Goal: Task Accomplishment & Management: Manage account settings

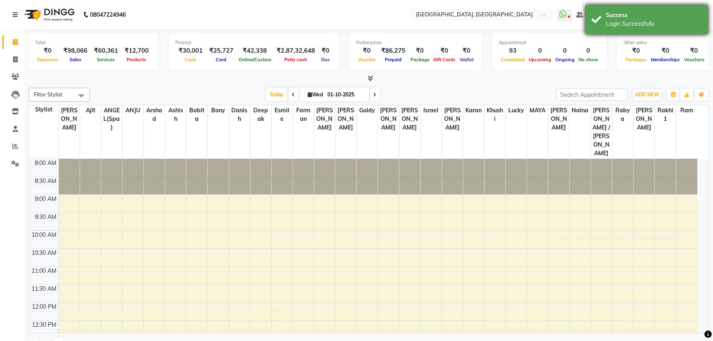
click at [697, 9] on div "Success Login Successfully." at bounding box center [647, 19] width 123 height 29
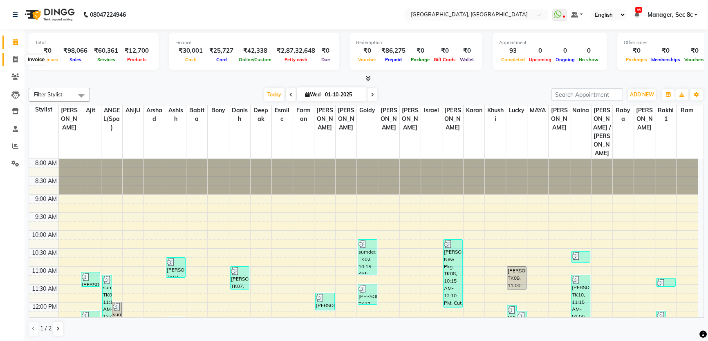
click at [18, 61] on span at bounding box center [15, 59] width 14 height 9
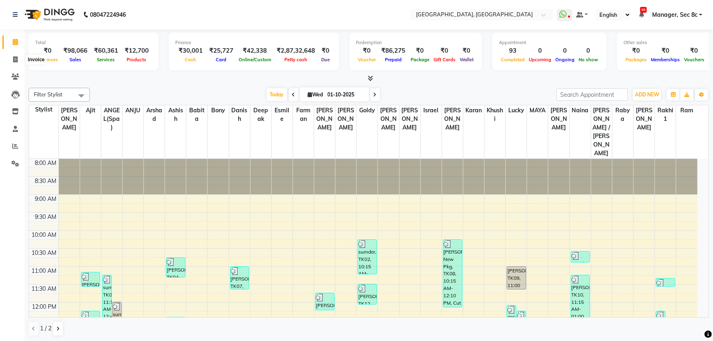
select select "4281"
select select "service"
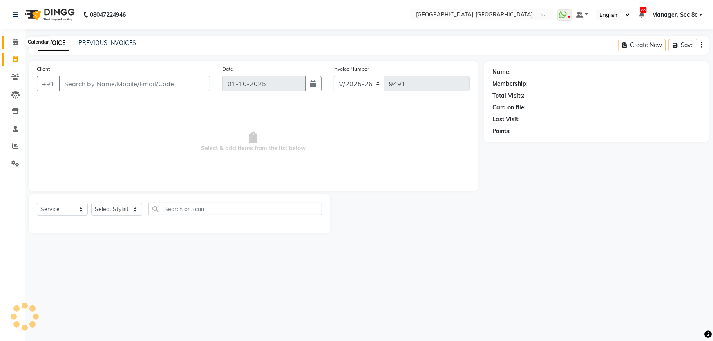
drag, startPoint x: 8, startPoint y: 42, endPoint x: 27, endPoint y: 39, distance: 19.9
click at [8, 43] on span at bounding box center [15, 42] width 14 height 9
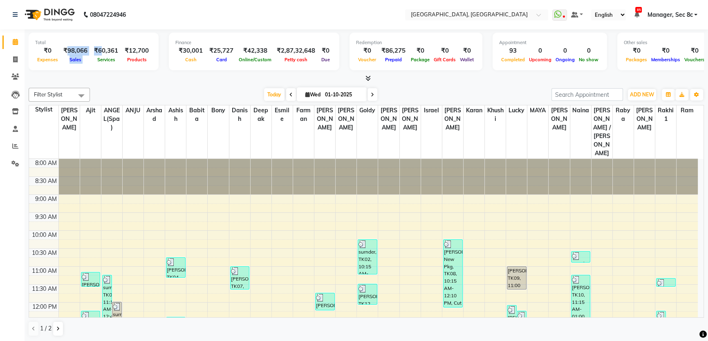
drag, startPoint x: 66, startPoint y: 49, endPoint x: 98, endPoint y: 48, distance: 32.3
click at [98, 48] on div "₹0 Expenses ₹98,066 Sales ₹60,361 Services ₹12,700 Products" at bounding box center [93, 55] width 117 height 18
drag, startPoint x: 13, startPoint y: 55, endPoint x: 15, endPoint y: 43, distance: 12.4
click at [13, 55] on span at bounding box center [15, 59] width 14 height 9
select select "service"
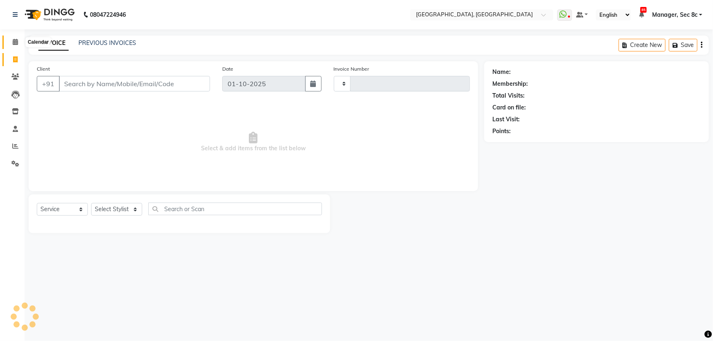
click at [14, 42] on icon at bounding box center [15, 42] width 5 height 6
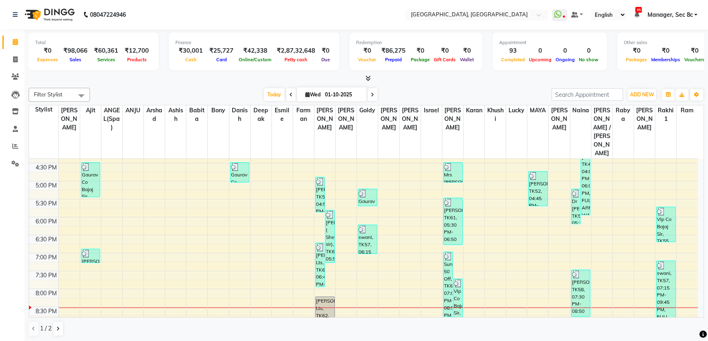
scroll to position [317, 0]
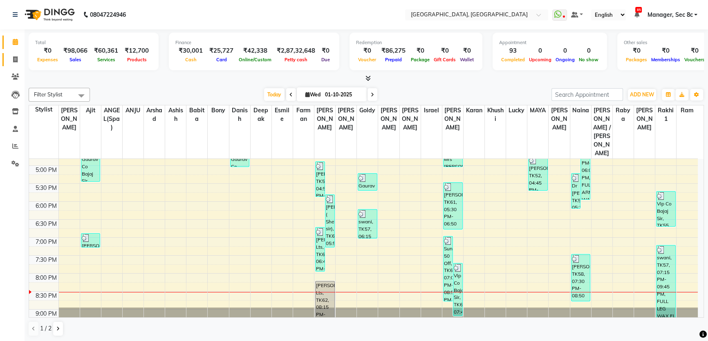
click at [16, 64] on link "Invoice" at bounding box center [12, 59] width 20 height 13
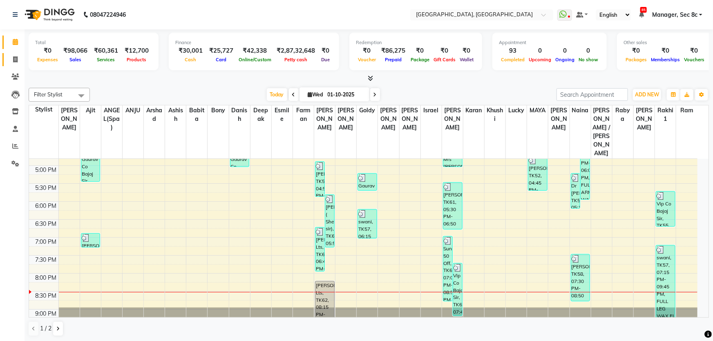
select select "service"
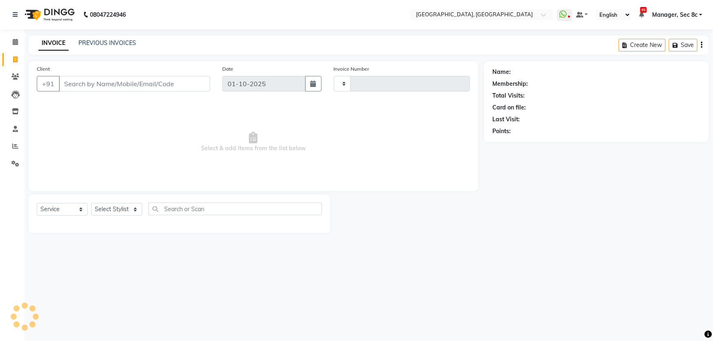
type input "9491"
select select "4281"
click at [104, 84] on input "Client" at bounding box center [134, 84] width 151 height 16
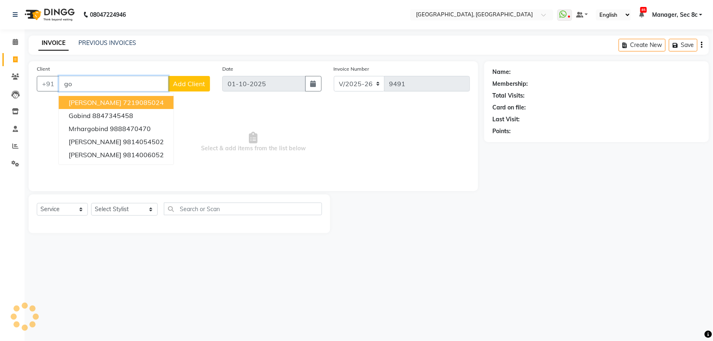
type input "g"
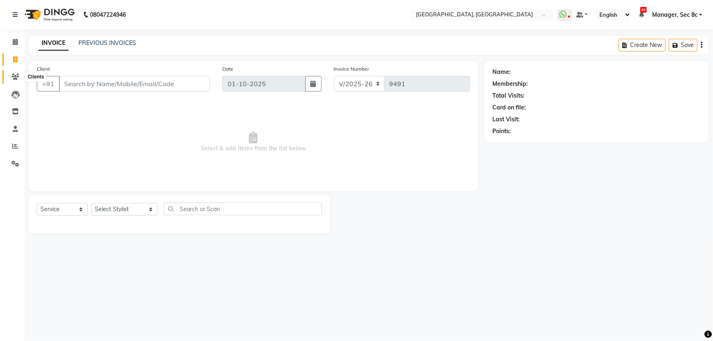
click at [13, 75] on icon at bounding box center [15, 77] width 8 height 6
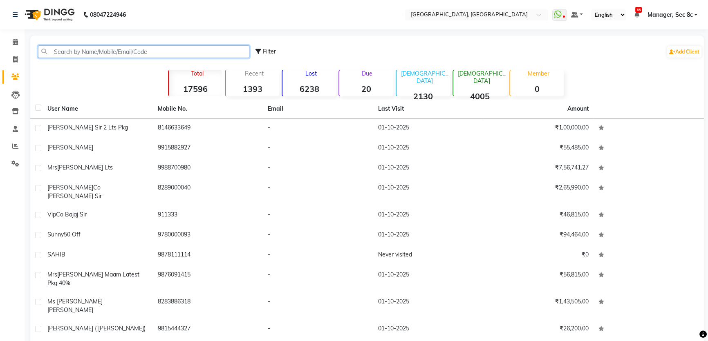
click at [115, 57] on input "text" at bounding box center [143, 51] width 211 height 13
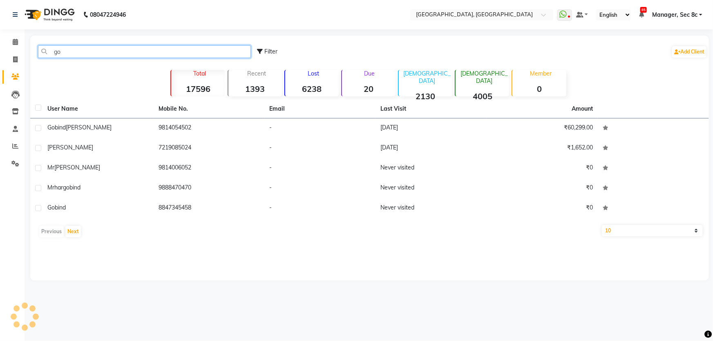
type input "g"
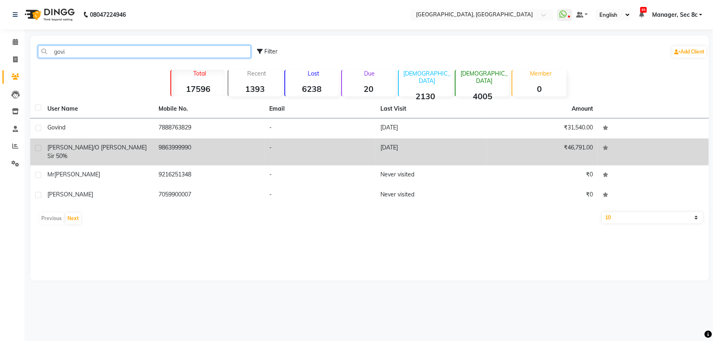
type input "govi"
click at [179, 147] on td "9863999990" at bounding box center [209, 152] width 111 height 27
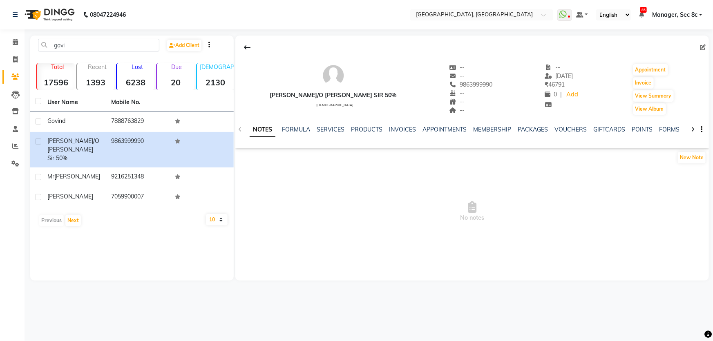
click at [449, 85] on span "9863999990" at bounding box center [470, 84] width 43 height 7
copy span "9863999990"
click at [563, 129] on link "VOUCHERS" at bounding box center [571, 129] width 32 height 7
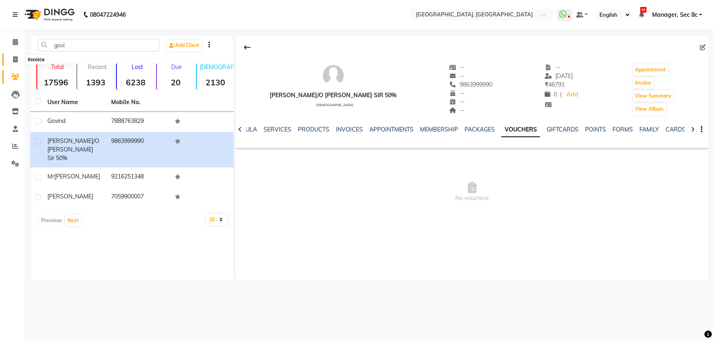
click at [16, 61] on icon at bounding box center [15, 59] width 4 height 6
click at [16, 41] on icon at bounding box center [15, 42] width 5 height 6
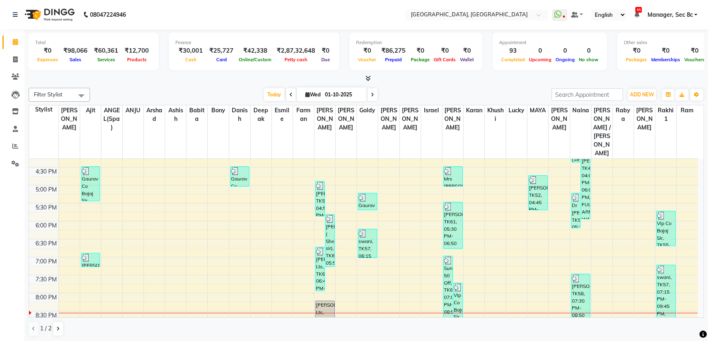
scroll to position [317, 0]
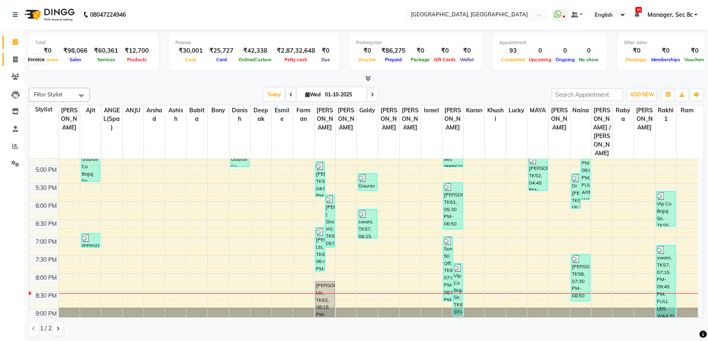
click at [12, 55] on span at bounding box center [15, 59] width 14 height 9
select select "service"
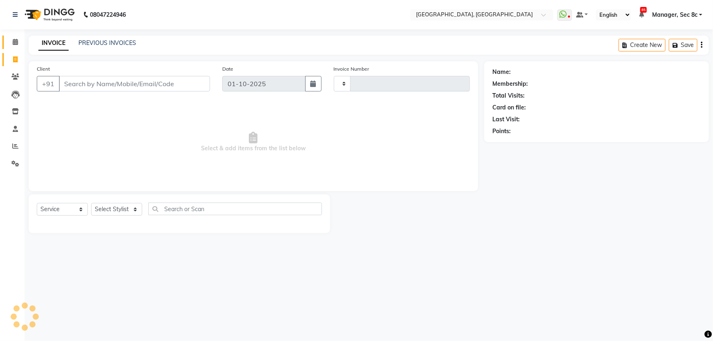
type input "9491"
select select "4281"
click at [89, 79] on input "Client" at bounding box center [134, 84] width 151 height 16
paste input "9863999990"
type input "9863999990"
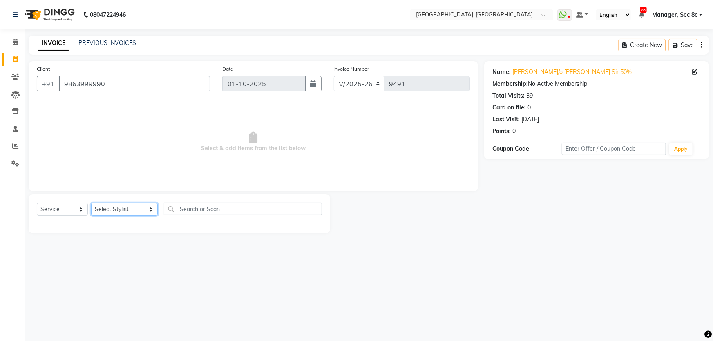
drag, startPoint x: 113, startPoint y: 212, endPoint x: 131, endPoint y: 208, distance: 18.0
click at [113, 212] on select "Select Stylist [PERSON_NAME] [PERSON_NAME] Aditya [PERSON_NAME] [PERSON_NAME](S…" at bounding box center [124, 209] width 67 height 13
select select "25453"
click at [91, 203] on select "Select Stylist [PERSON_NAME] [PERSON_NAME] Aditya [PERSON_NAME] [PERSON_NAME](S…" at bounding box center [124, 209] width 67 height 13
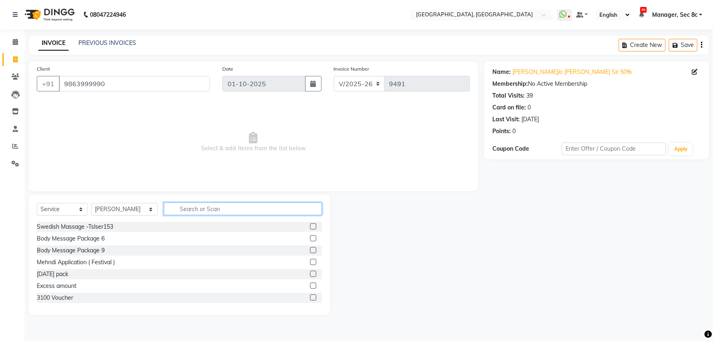
click at [191, 209] on input "text" at bounding box center [243, 209] width 159 height 13
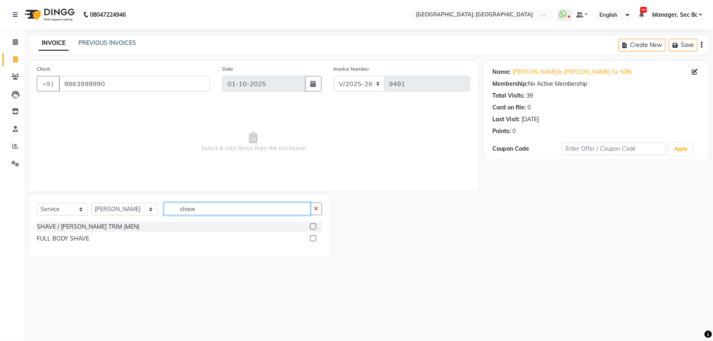
type input "shave"
click at [117, 227] on div "SHAVE / [PERSON_NAME] TRIM (MEN)" at bounding box center [179, 227] width 285 height 10
click at [103, 227] on div "SHAVE / [PERSON_NAME] TRIM (MEN)" at bounding box center [88, 227] width 103 height 9
checkbox input "false"
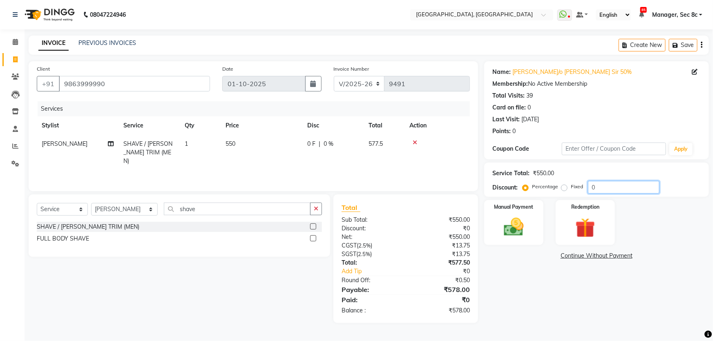
drag, startPoint x: 601, startPoint y: 187, endPoint x: 588, endPoint y: 188, distance: 12.3
click at [588, 188] on input "0" at bounding box center [624, 187] width 72 height 13
click at [250, 203] on input "shave" at bounding box center [237, 209] width 147 height 13
type input "tex"
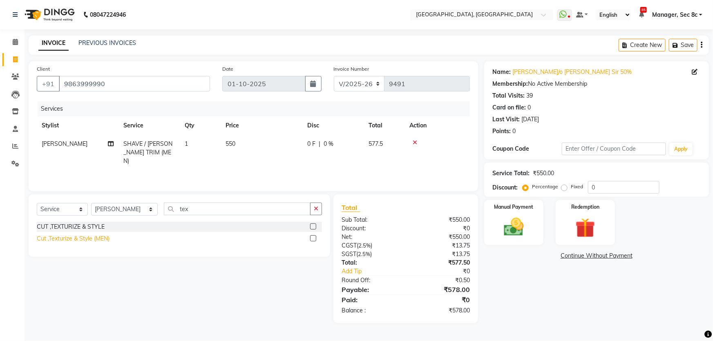
click at [100, 243] on div "Cut ,Texturize & Style (MEN)" at bounding box center [73, 239] width 73 height 9
checkbox input "false"
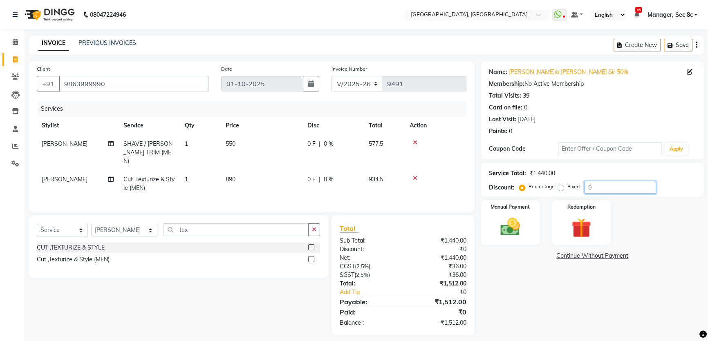
drag, startPoint x: 601, startPoint y: 183, endPoint x: 577, endPoint y: 184, distance: 24.5
click at [577, 184] on div "Percentage Fixed 0" at bounding box center [588, 187] width 135 height 13
type input "5"
click at [558, 191] on div "Percentage Fixed" at bounding box center [553, 187] width 64 height 11
click at [567, 190] on label "Fixed" at bounding box center [573, 186] width 12 height 7
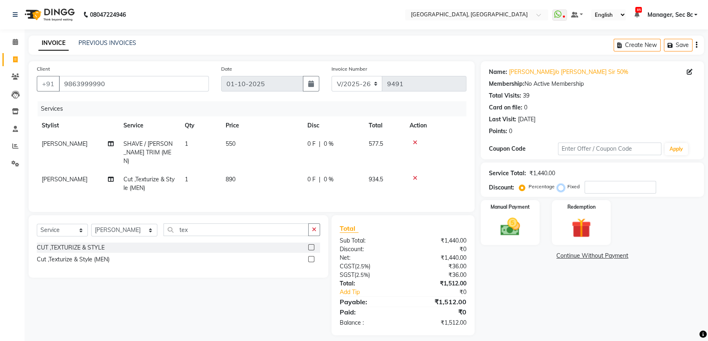
click at [559, 190] on input "Fixed" at bounding box center [562, 187] width 6 height 6
radio input "true"
click at [590, 188] on input "number" at bounding box center [620, 187] width 72 height 13
type input "8"
type input "712"
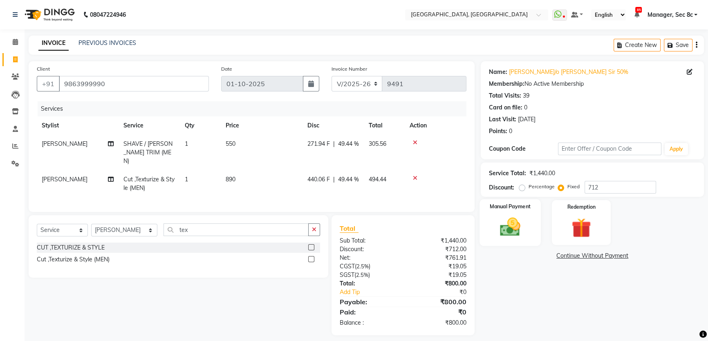
click at [529, 221] on div "Manual Payment" at bounding box center [509, 222] width 61 height 47
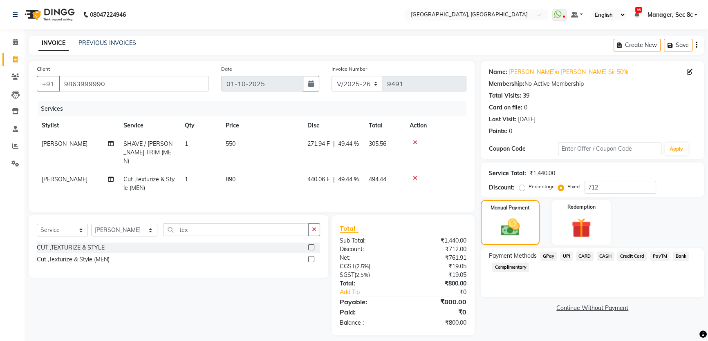
click at [607, 259] on span "CASH" at bounding box center [606, 256] width 18 height 9
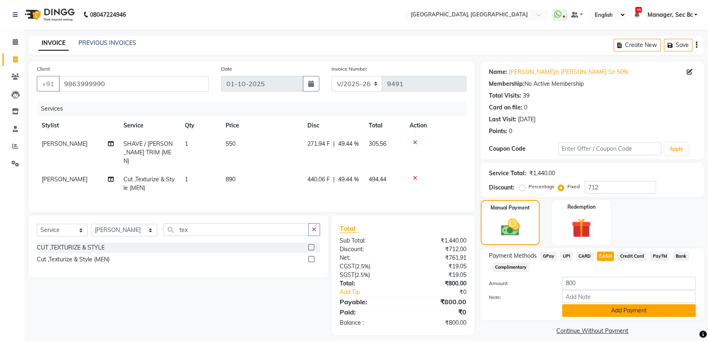
click at [598, 310] on button "Add Payment" at bounding box center [629, 310] width 134 height 13
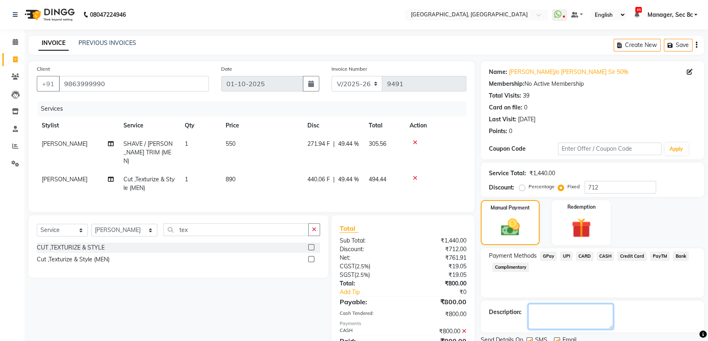
click at [528, 306] on textarea at bounding box center [570, 316] width 85 height 25
click at [531, 309] on textarea at bounding box center [570, 316] width 85 height 25
click at [530, 338] on label at bounding box center [529, 341] width 6 height 6
click at [530, 338] on input "checkbox" at bounding box center [528, 340] width 5 height 5
checkbox input "false"
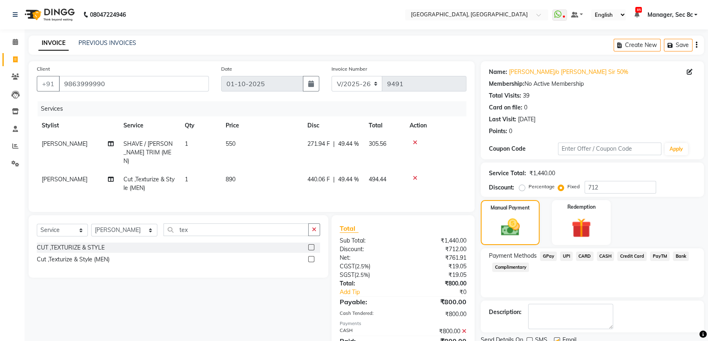
scroll to position [33, 0]
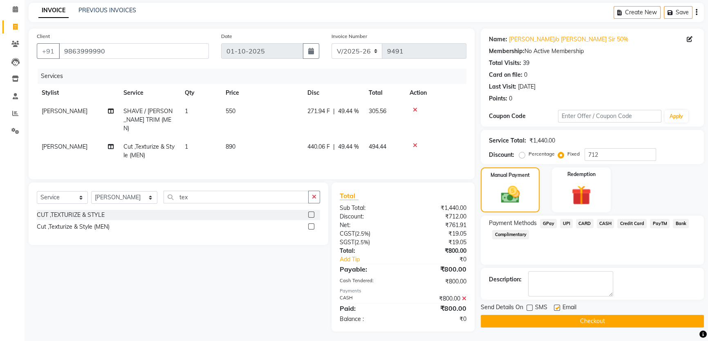
click at [560, 319] on button "Checkout" at bounding box center [592, 321] width 223 height 13
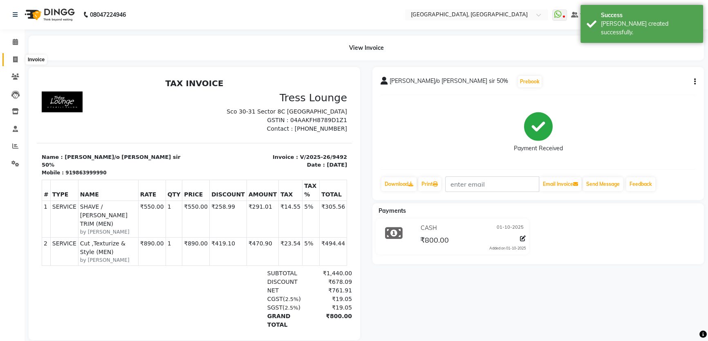
click at [16, 57] on icon at bounding box center [15, 59] width 4 height 6
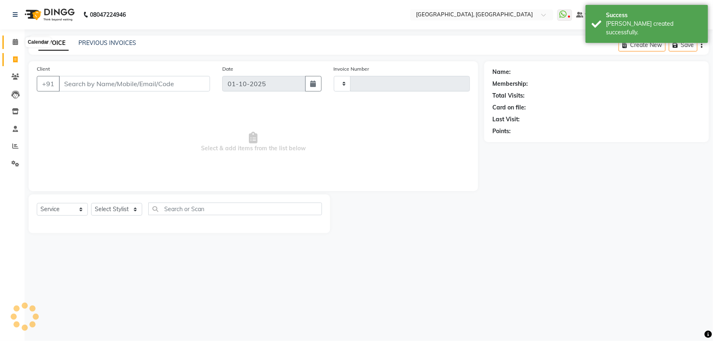
click at [16, 43] on icon at bounding box center [15, 42] width 5 height 6
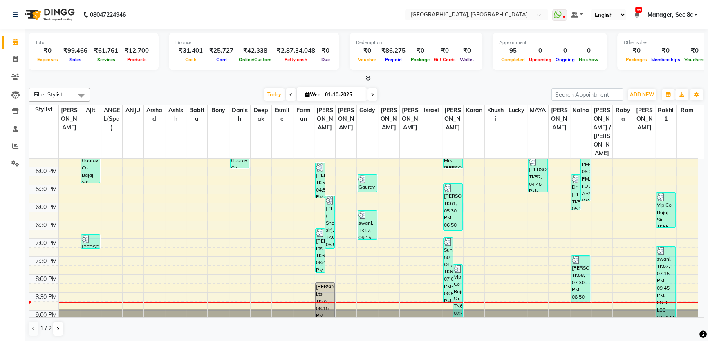
scroll to position [317, 0]
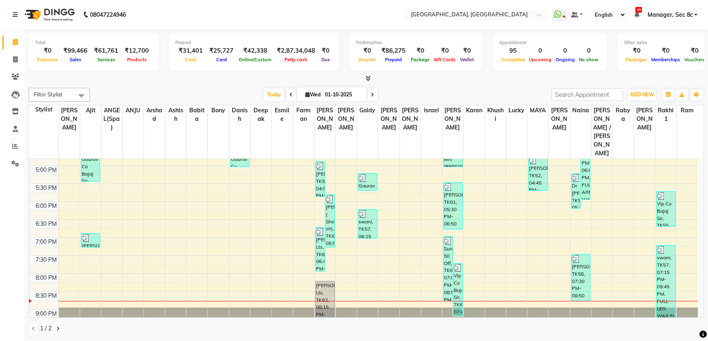
click at [60, 329] on button at bounding box center [58, 329] width 10 height 14
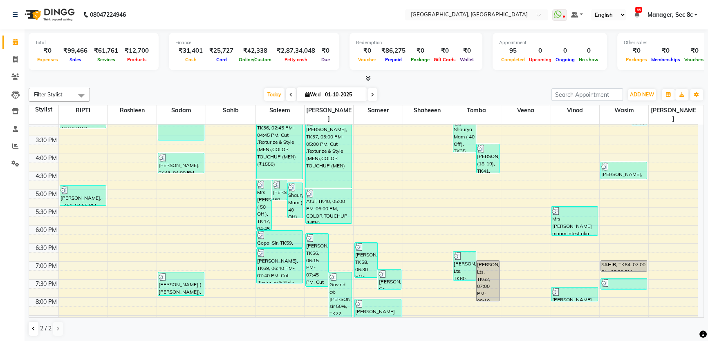
scroll to position [299, 0]
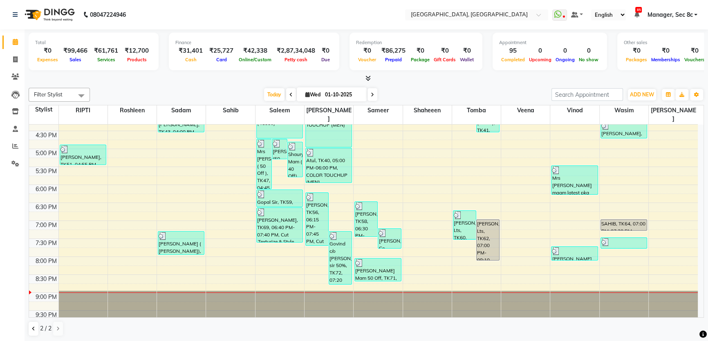
click at [40, 329] on span "2 / 2" at bounding box center [45, 328] width 11 height 9
click at [33, 329] on icon at bounding box center [33, 328] width 3 height 5
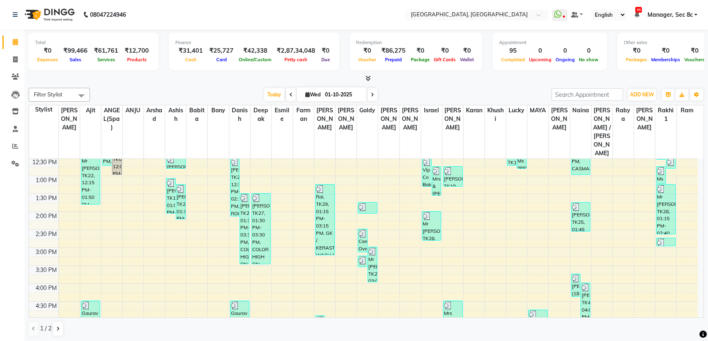
scroll to position [20, 0]
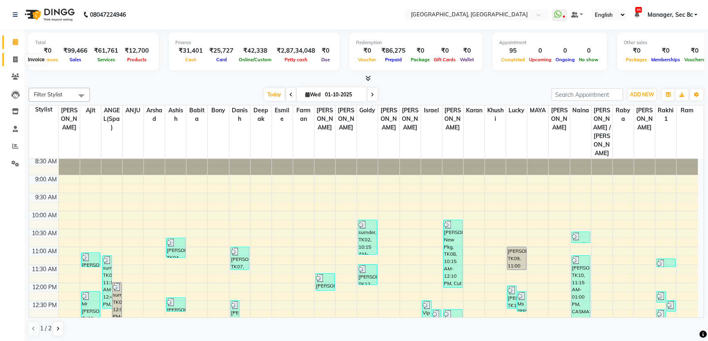
drag, startPoint x: 11, startPoint y: 56, endPoint x: 16, endPoint y: 44, distance: 13.3
click at [11, 56] on span at bounding box center [15, 59] width 14 height 9
select select "service"
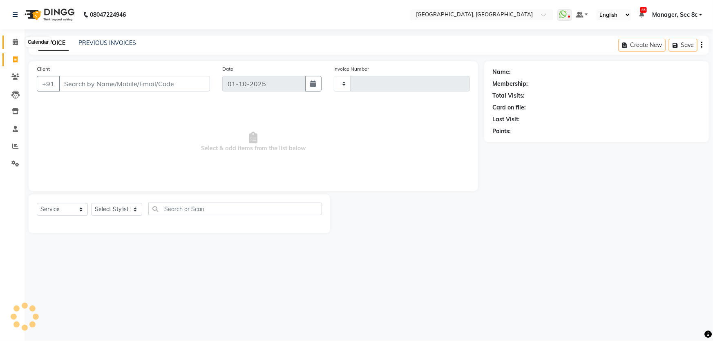
click at [16, 44] on icon at bounding box center [15, 42] width 5 height 6
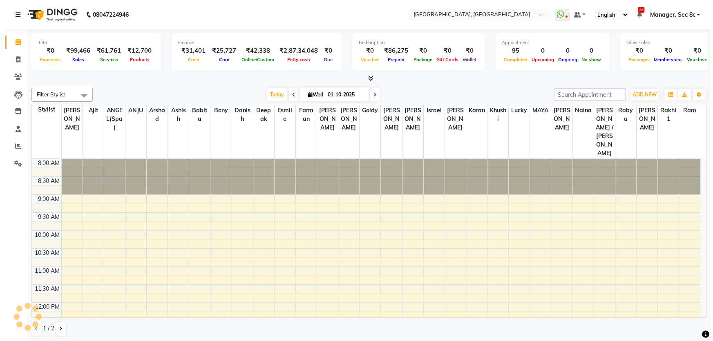
scroll to position [301, 0]
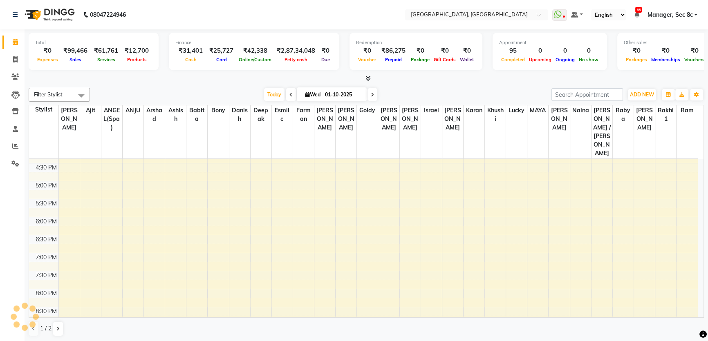
click at [665, 13] on span "Manager, Sec 8c" at bounding box center [669, 15] width 45 height 9
click at [649, 59] on link "Sign out" at bounding box center [655, 56] width 75 height 13
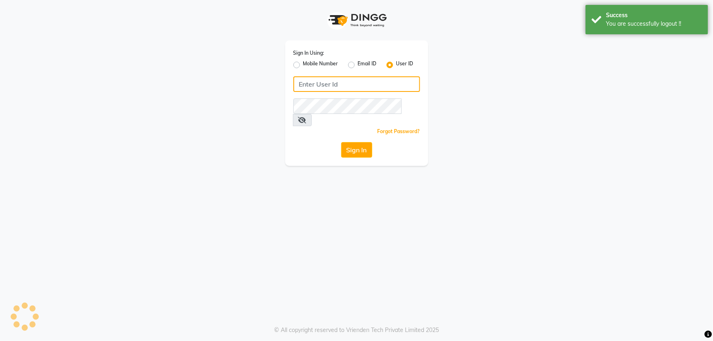
type input "1724656581"
click at [315, 62] on label "Mobile Number" at bounding box center [320, 65] width 35 height 10
click at [309, 62] on input "Mobile Number" at bounding box center [305, 62] width 5 height 5
radio input "true"
radio input "false"
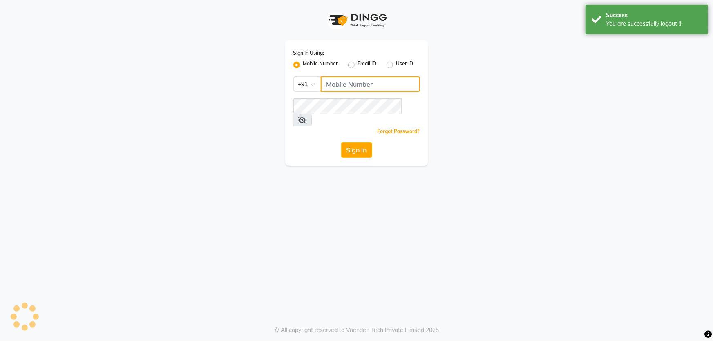
drag, startPoint x: 329, startPoint y: 82, endPoint x: 344, endPoint y: 94, distance: 18.3
click at [330, 82] on input "Username" at bounding box center [370, 84] width 99 height 16
type input "6239163922"
click at [356, 142] on button "Sign In" at bounding box center [356, 150] width 31 height 16
